Goal: Entertainment & Leisure: Consume media (video, audio)

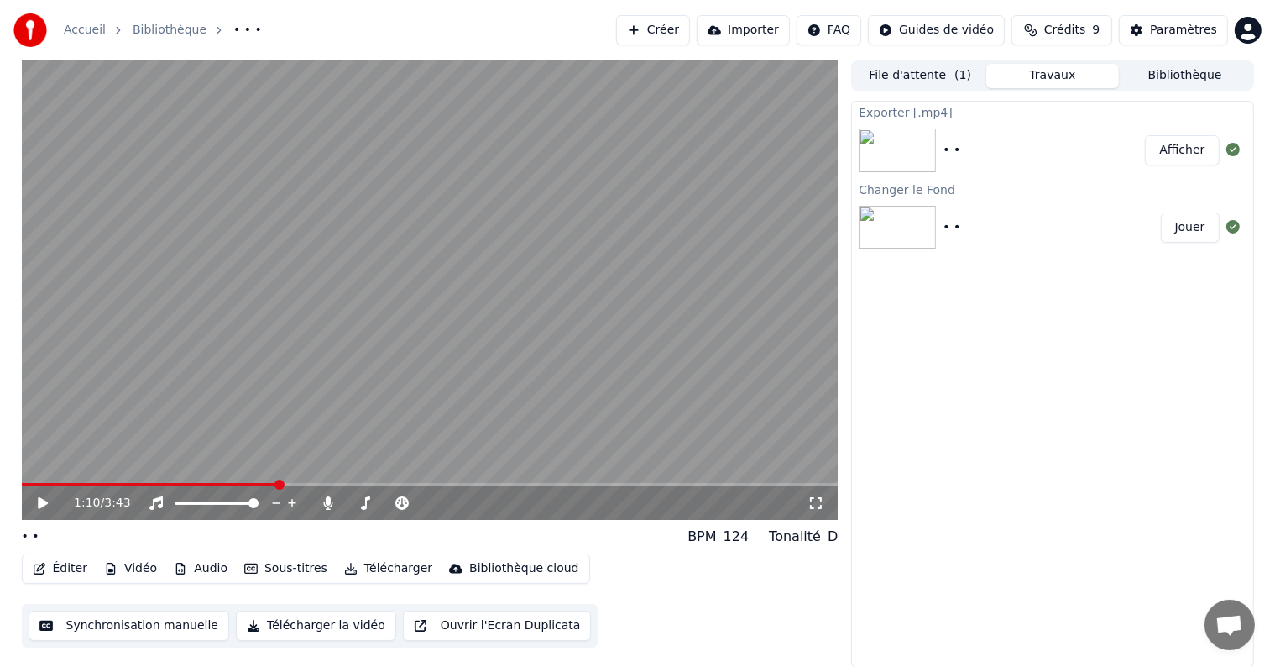
click at [1172, 70] on button "Bibliothèque" at bounding box center [1185, 76] width 133 height 24
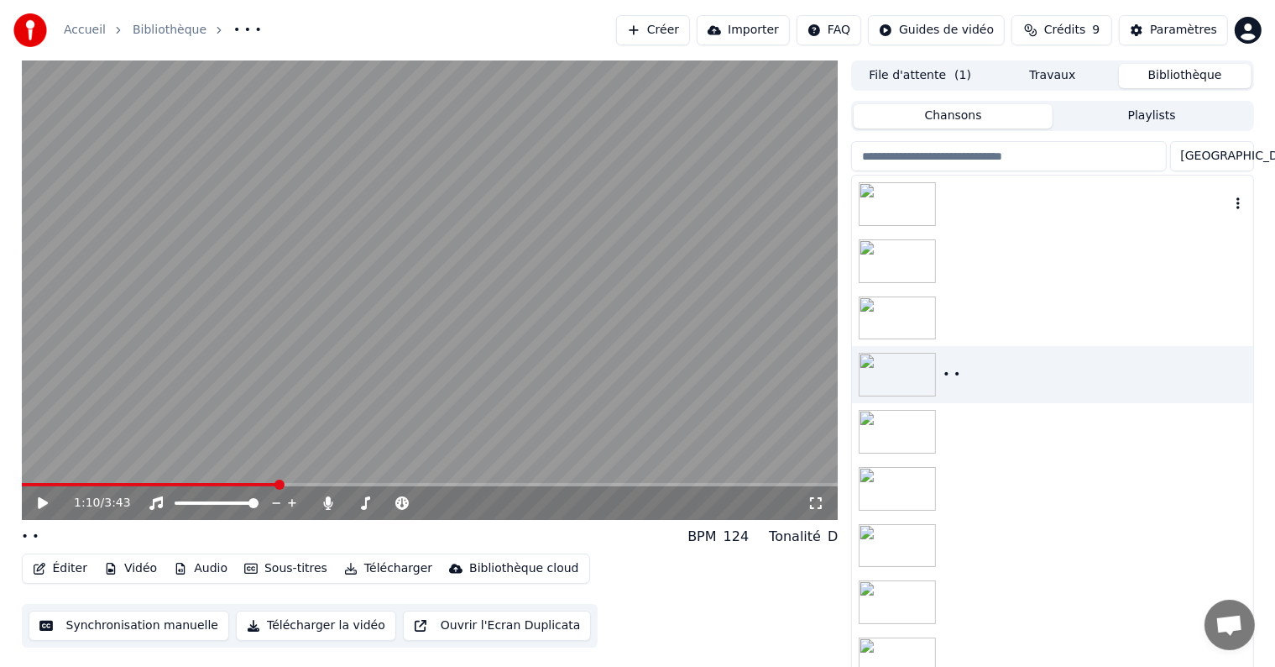
click at [912, 207] on img at bounding box center [897, 204] width 77 height 44
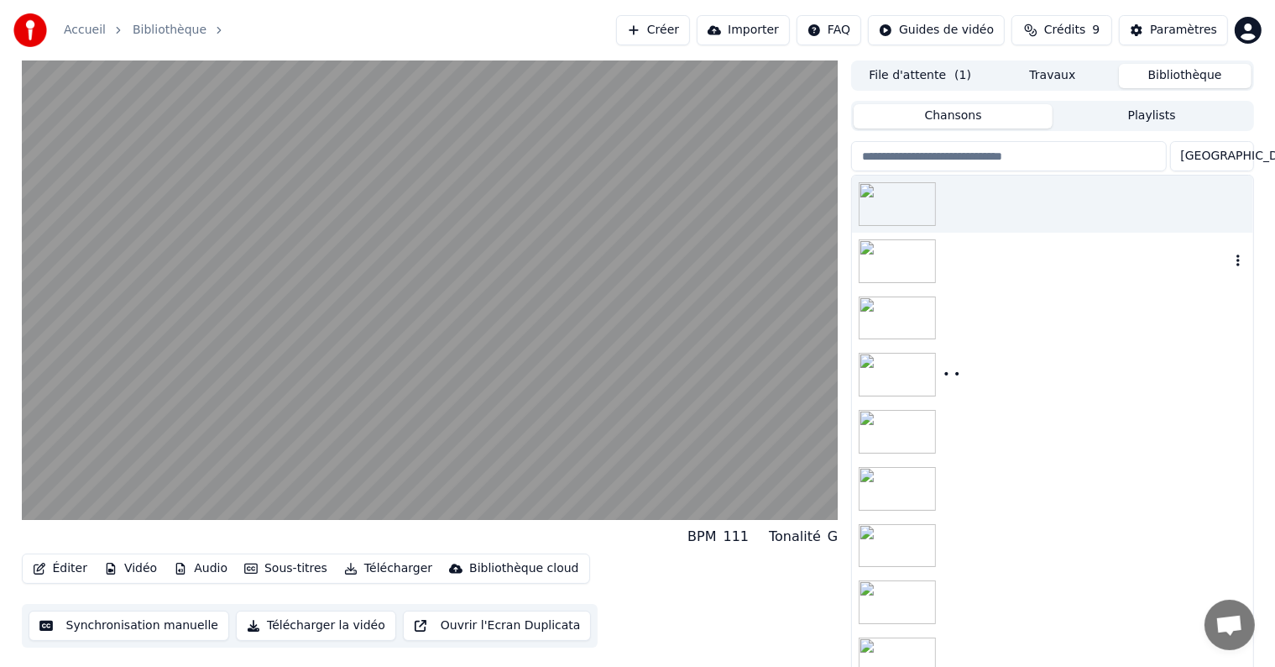
click at [908, 259] on img at bounding box center [897, 261] width 77 height 44
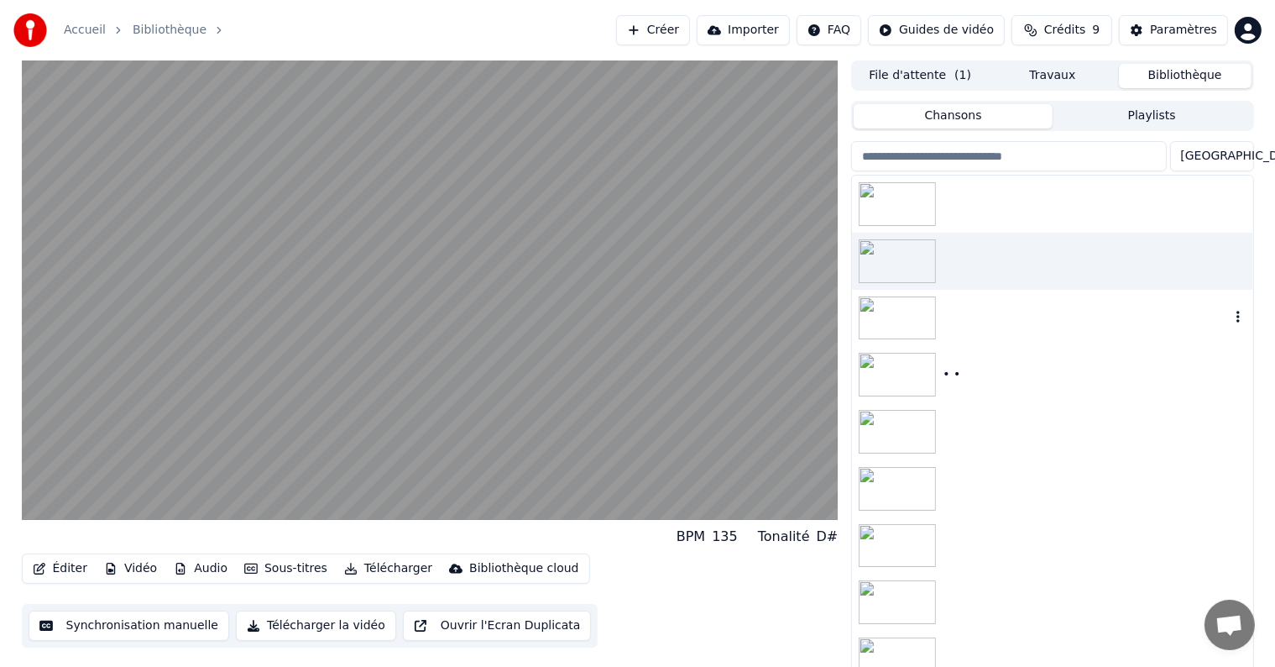
click at [905, 301] on img at bounding box center [897, 318] width 77 height 44
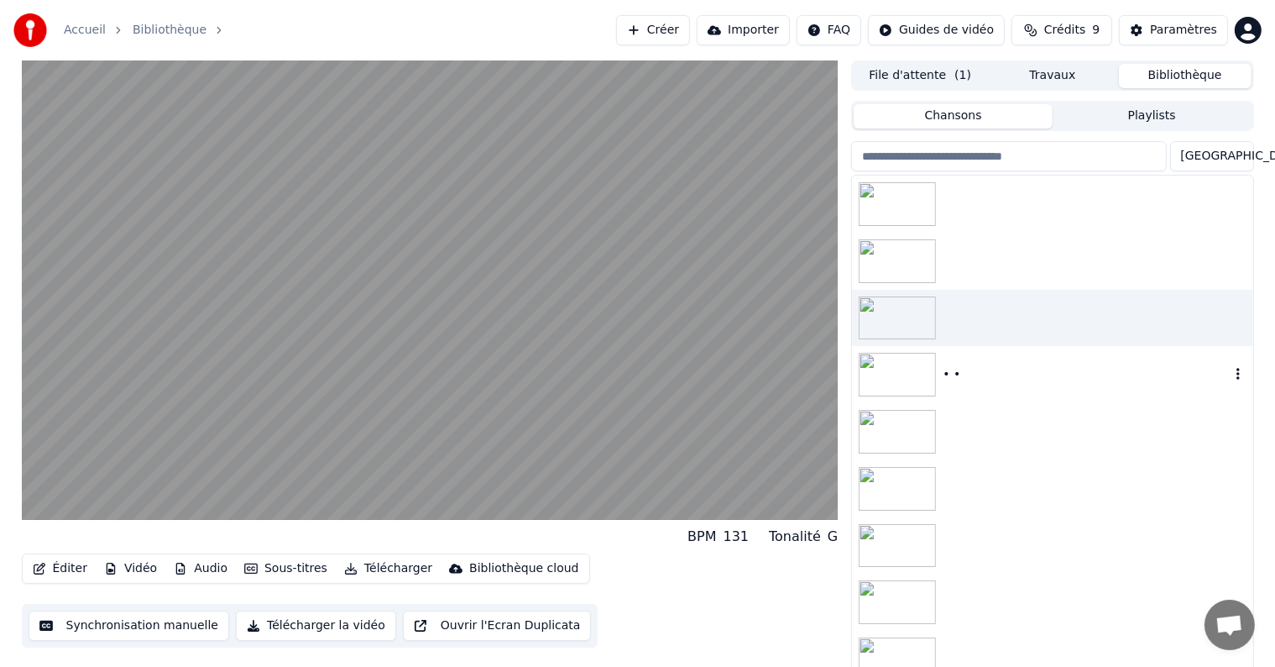
click at [894, 374] on img at bounding box center [897, 375] width 77 height 44
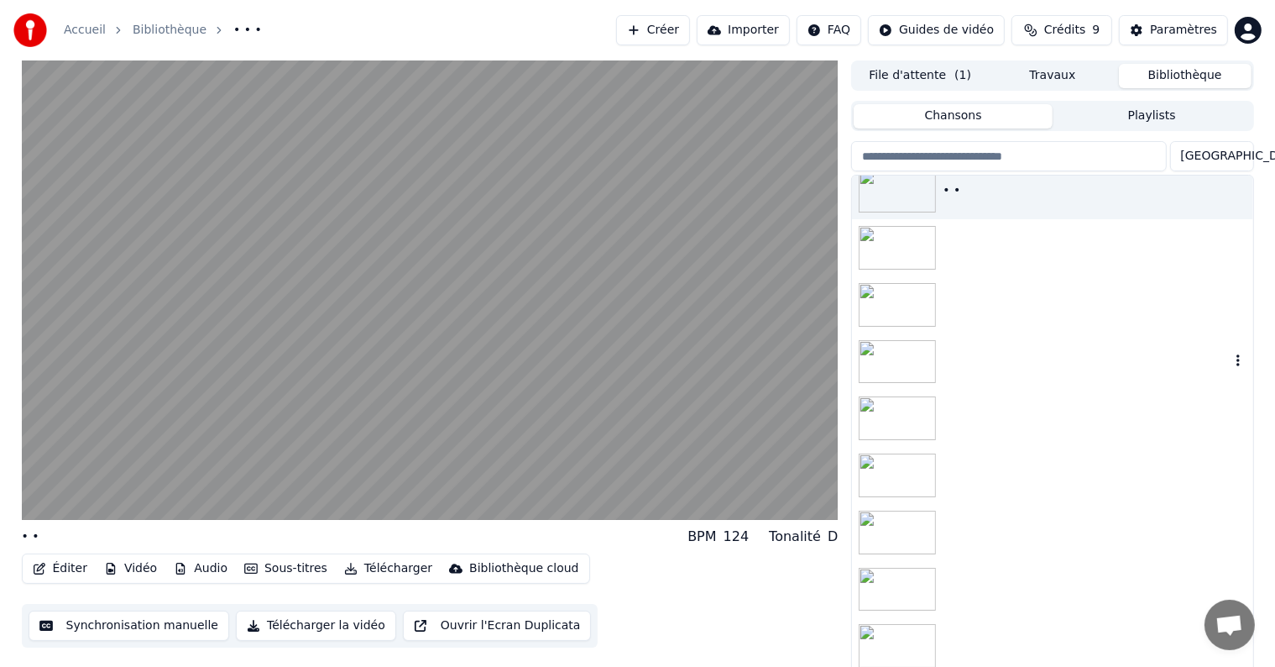
scroll to position [8, 0]
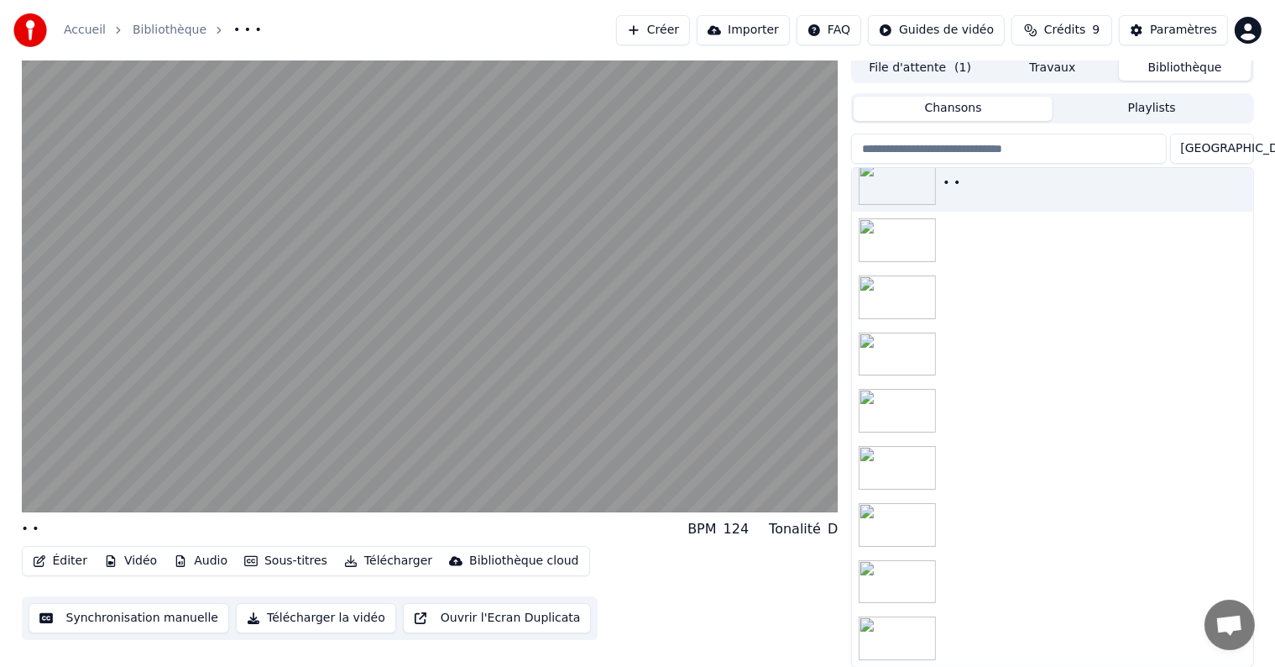
click at [888, 634] on img at bounding box center [897, 638] width 77 height 44
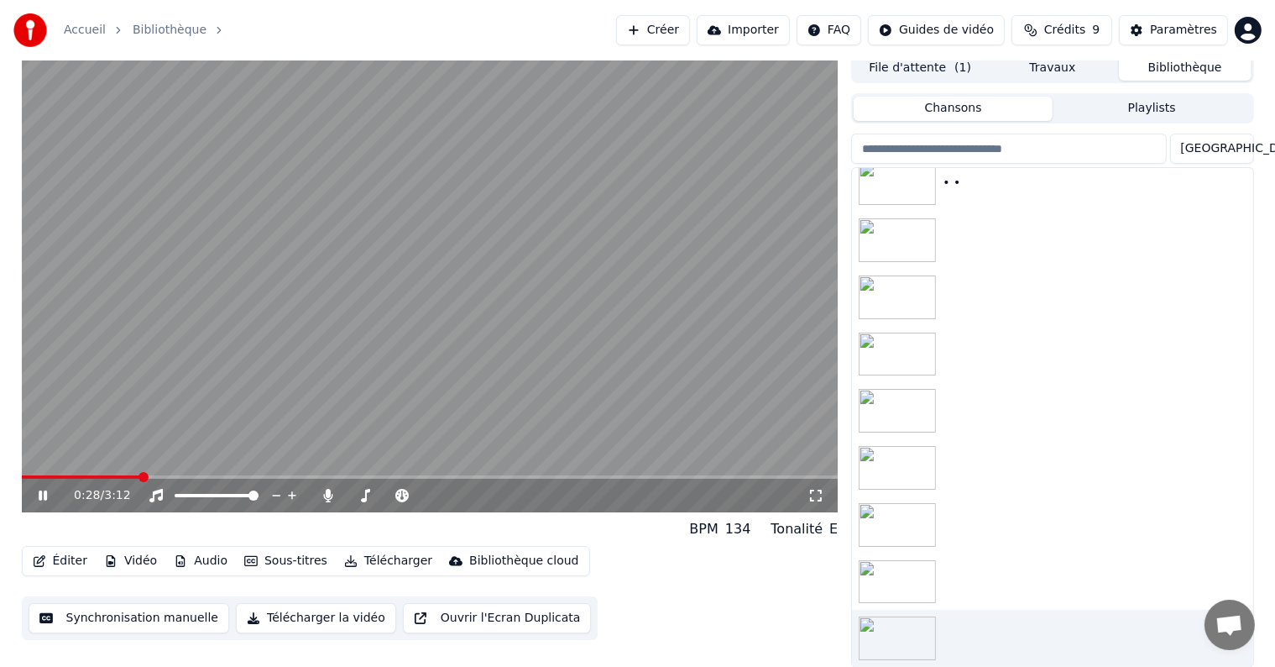
click at [140, 472] on span at bounding box center [144, 477] width 10 height 10
click at [37, 496] on icon at bounding box center [54, 495] width 39 height 13
